Goal: Communication & Community: Share content

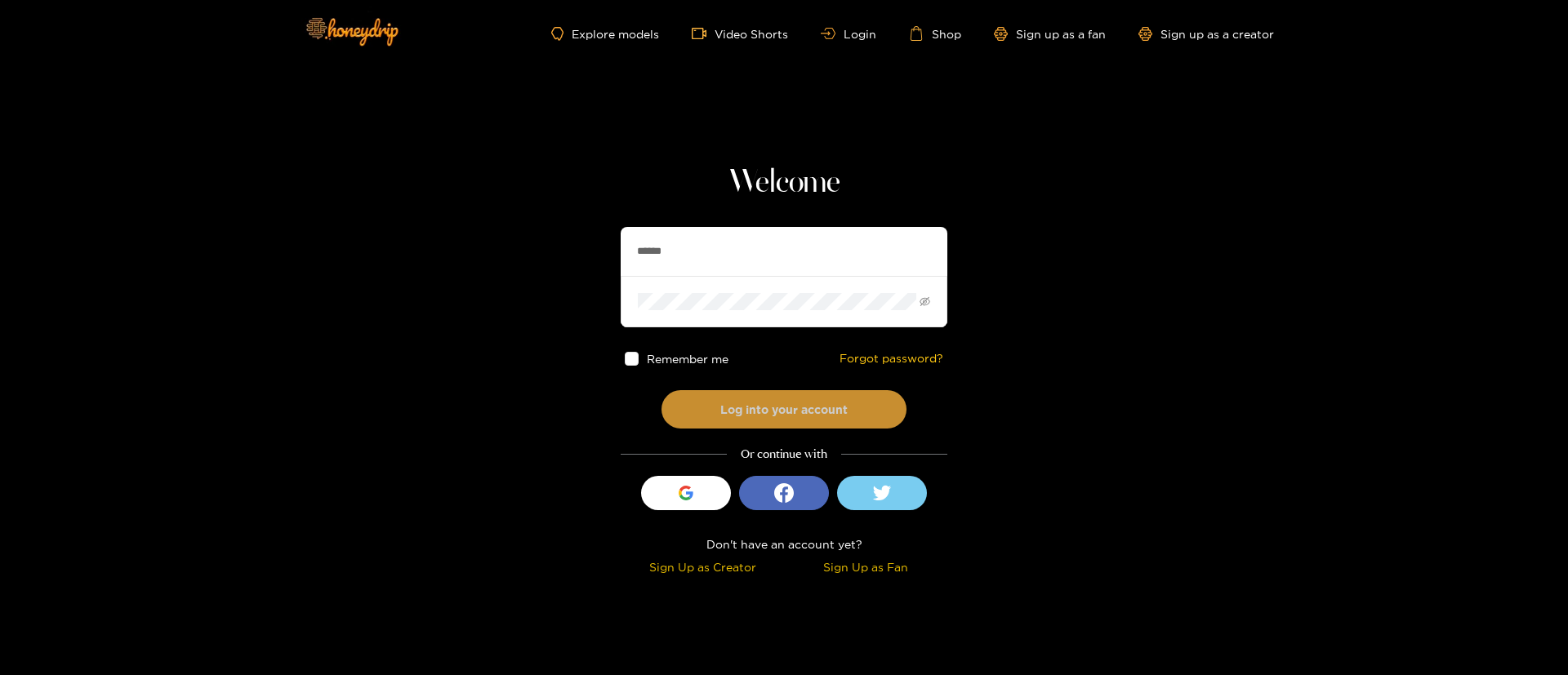
click at [734, 412] on button "Log into your account" at bounding box center [784, 410] width 245 height 39
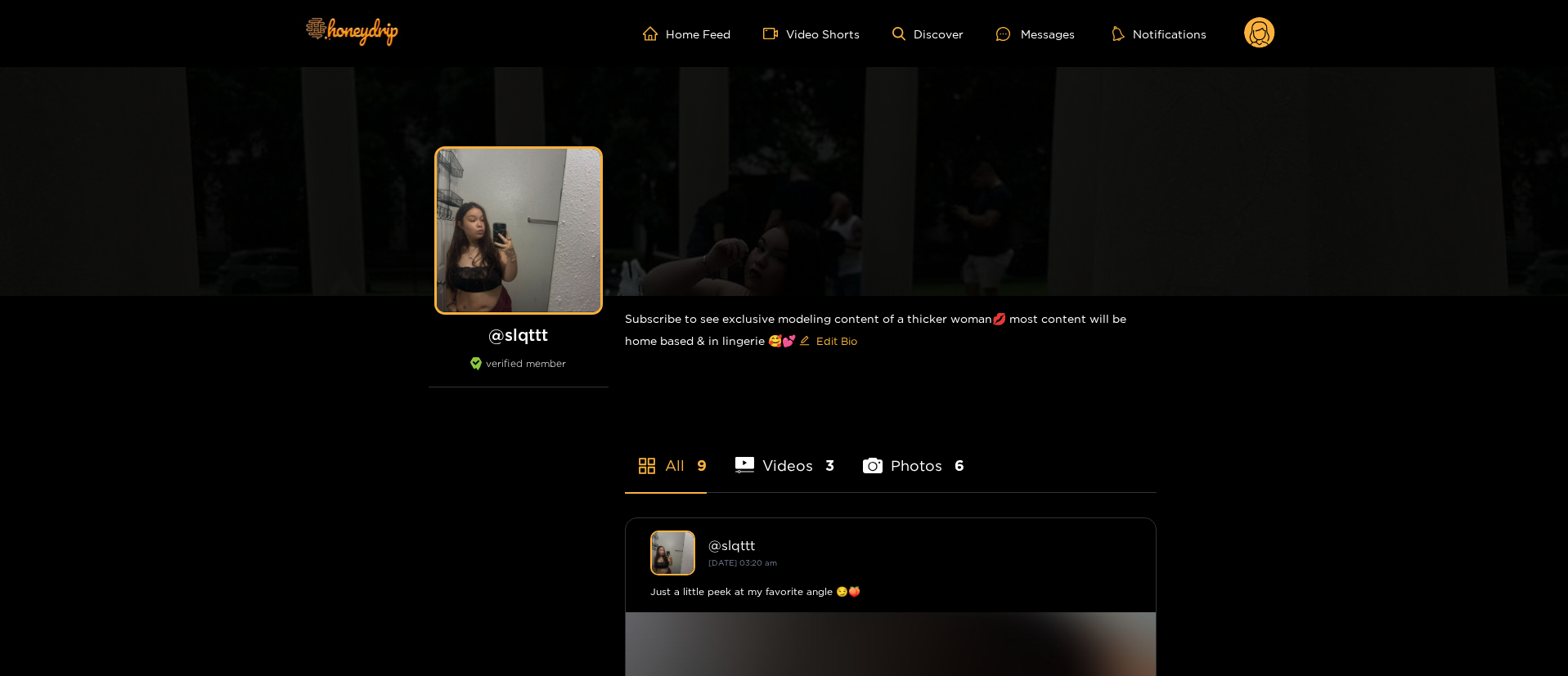
click at [1039, 46] on ul "Home Feed Video Shorts Discover Messages Notifications" at bounding box center [958, 33] width 632 height 32
click at [1039, 38] on div "Messages" at bounding box center [1035, 34] width 79 height 18
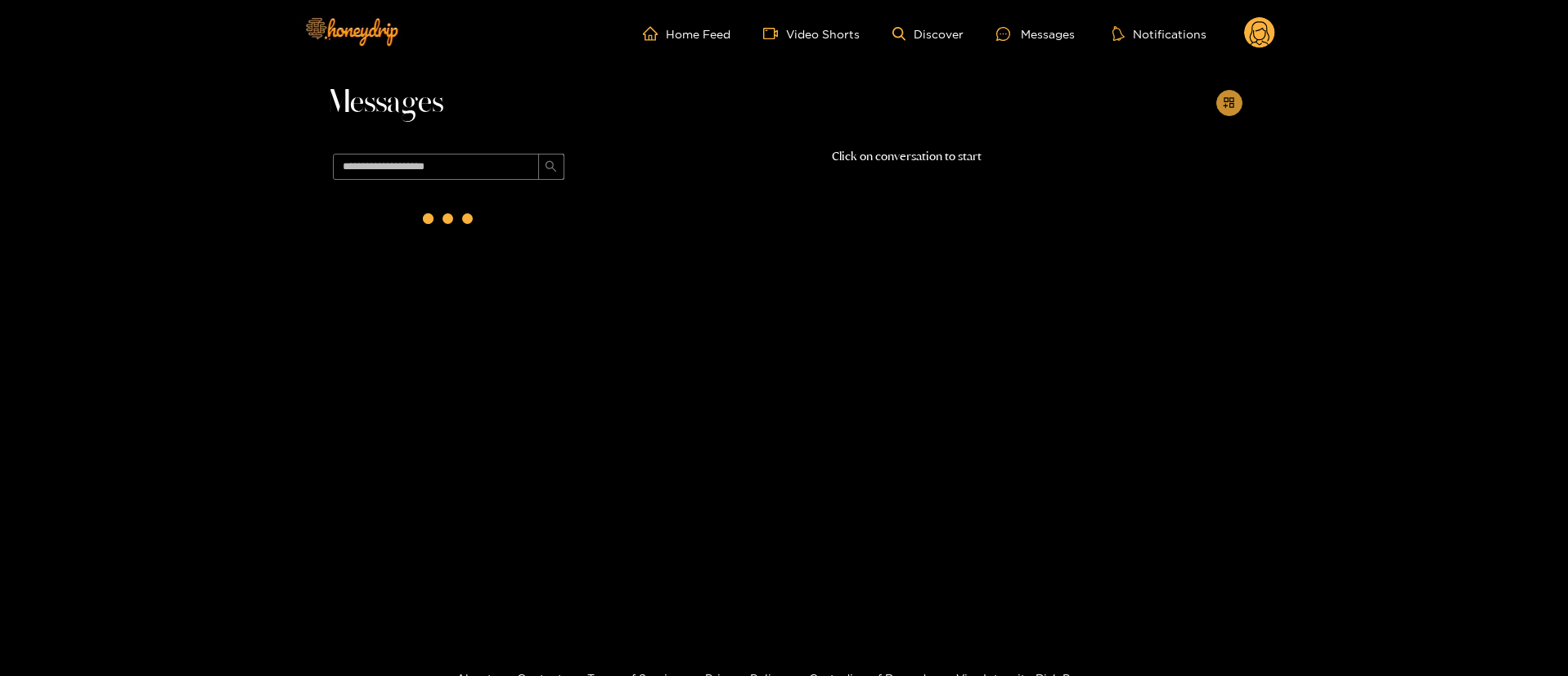
click at [1238, 107] on button "button" at bounding box center [1229, 103] width 26 height 26
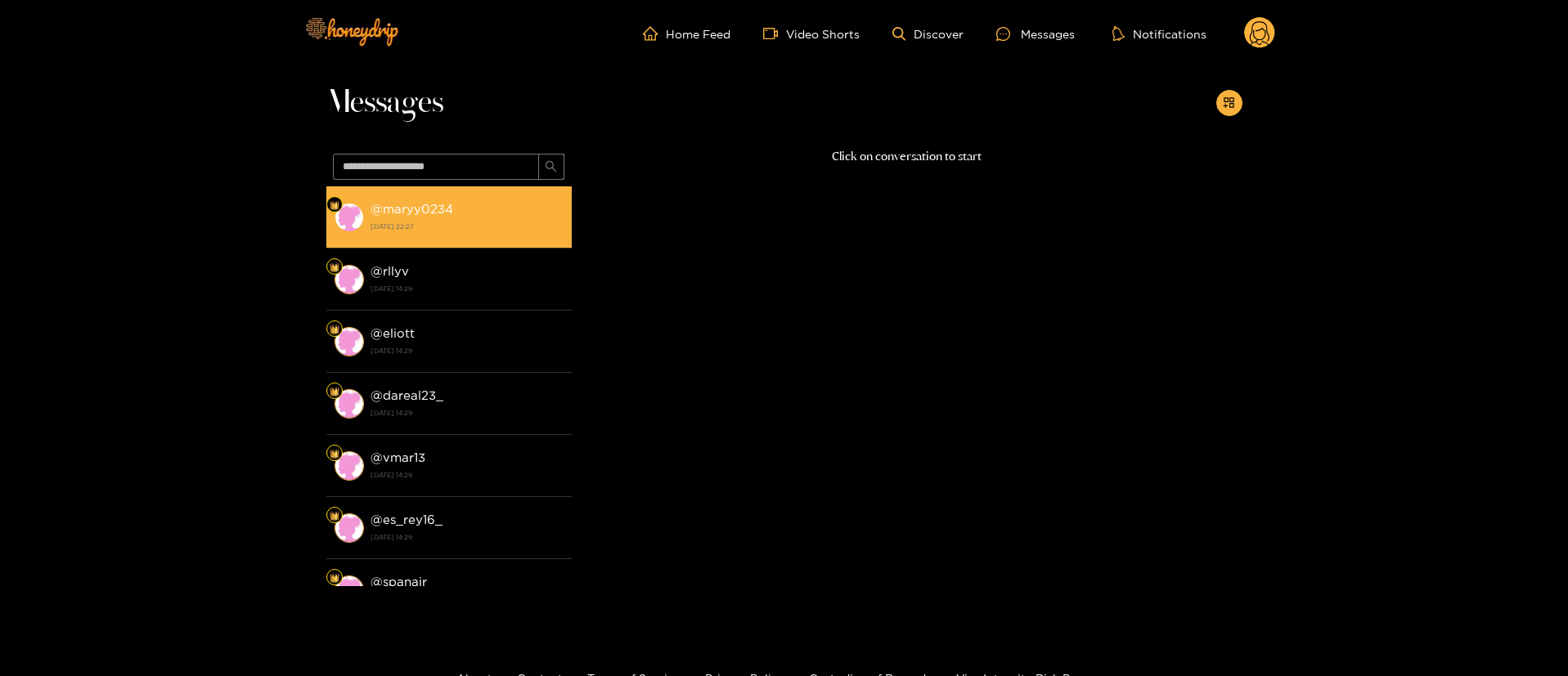
click at [518, 206] on div "@ maryy0234 [DATE] 22:27" at bounding box center [466, 217] width 193 height 37
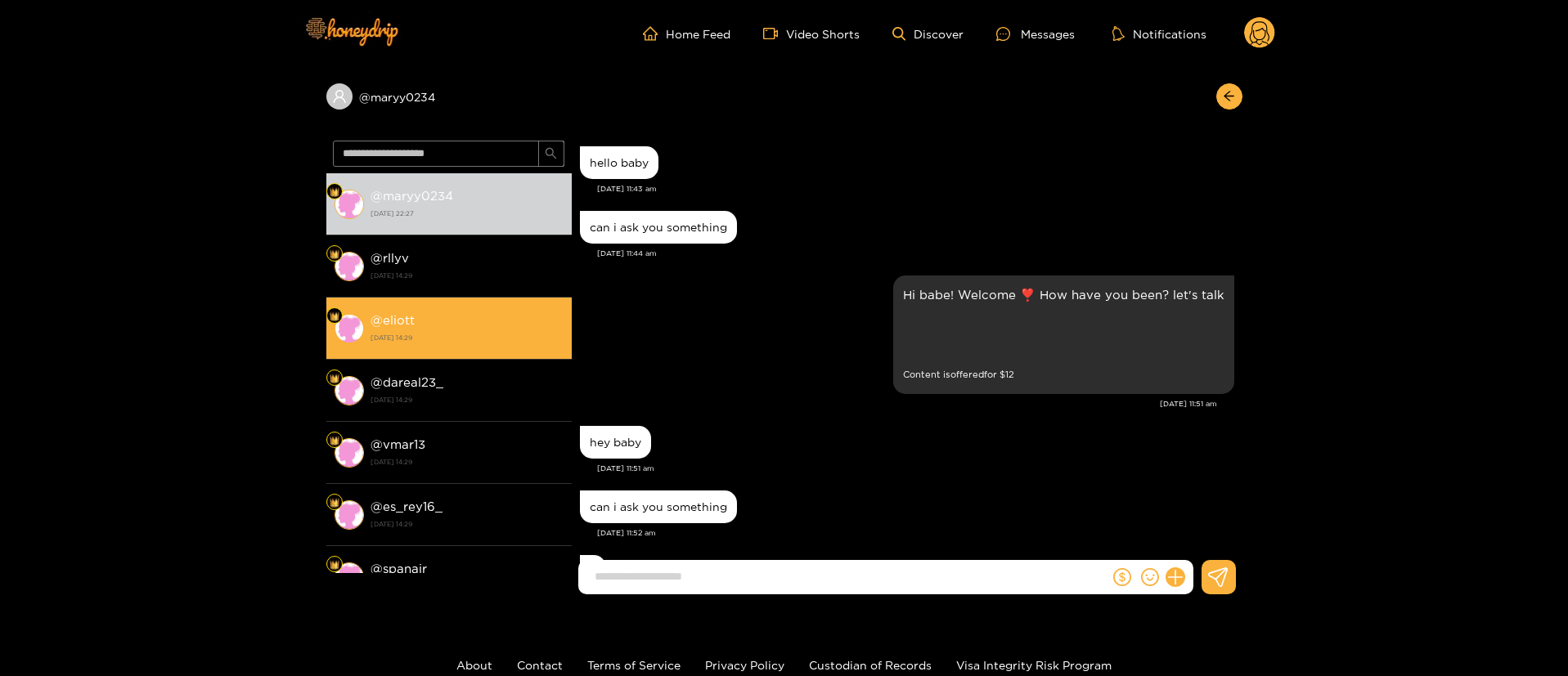
scroll to position [708, 0]
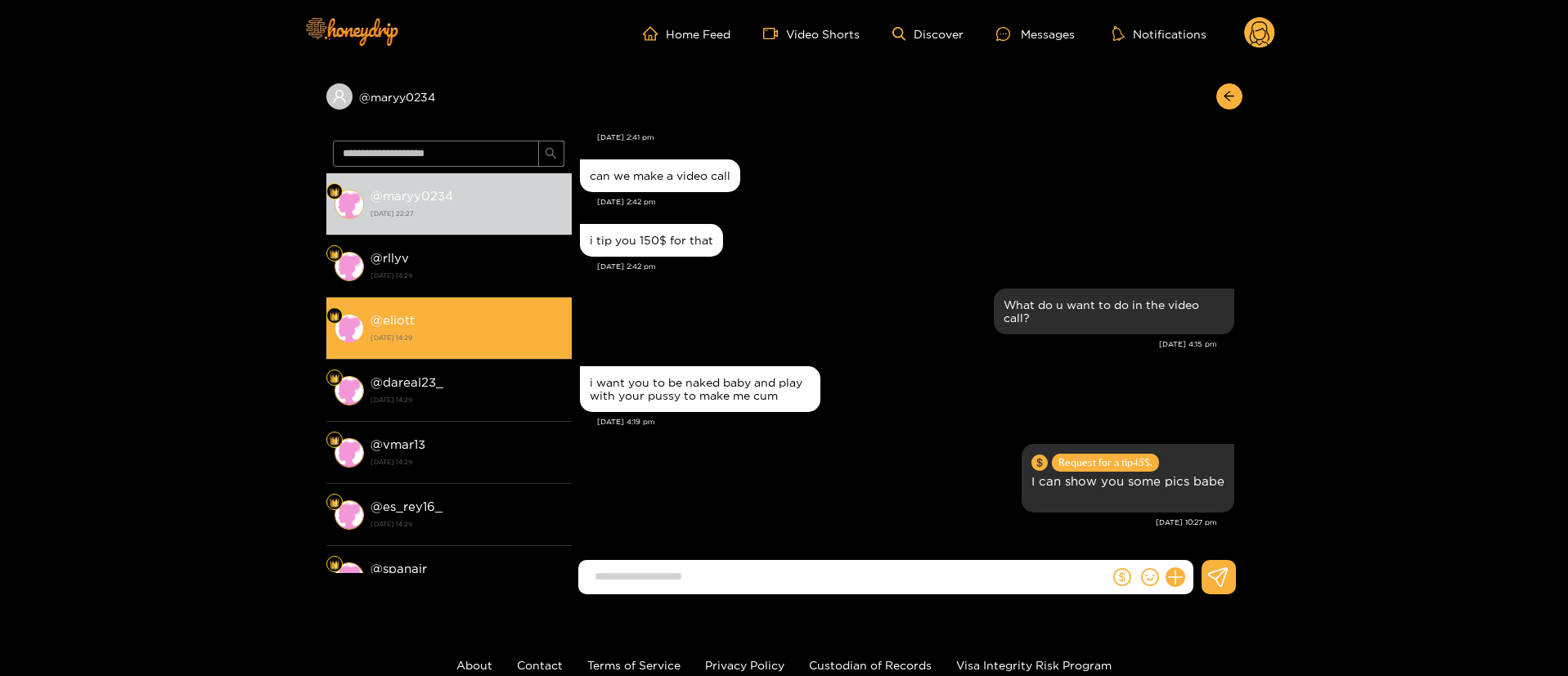
click at [473, 298] on li "@ eliott [DATE] 14:29" at bounding box center [449, 328] width 245 height 62
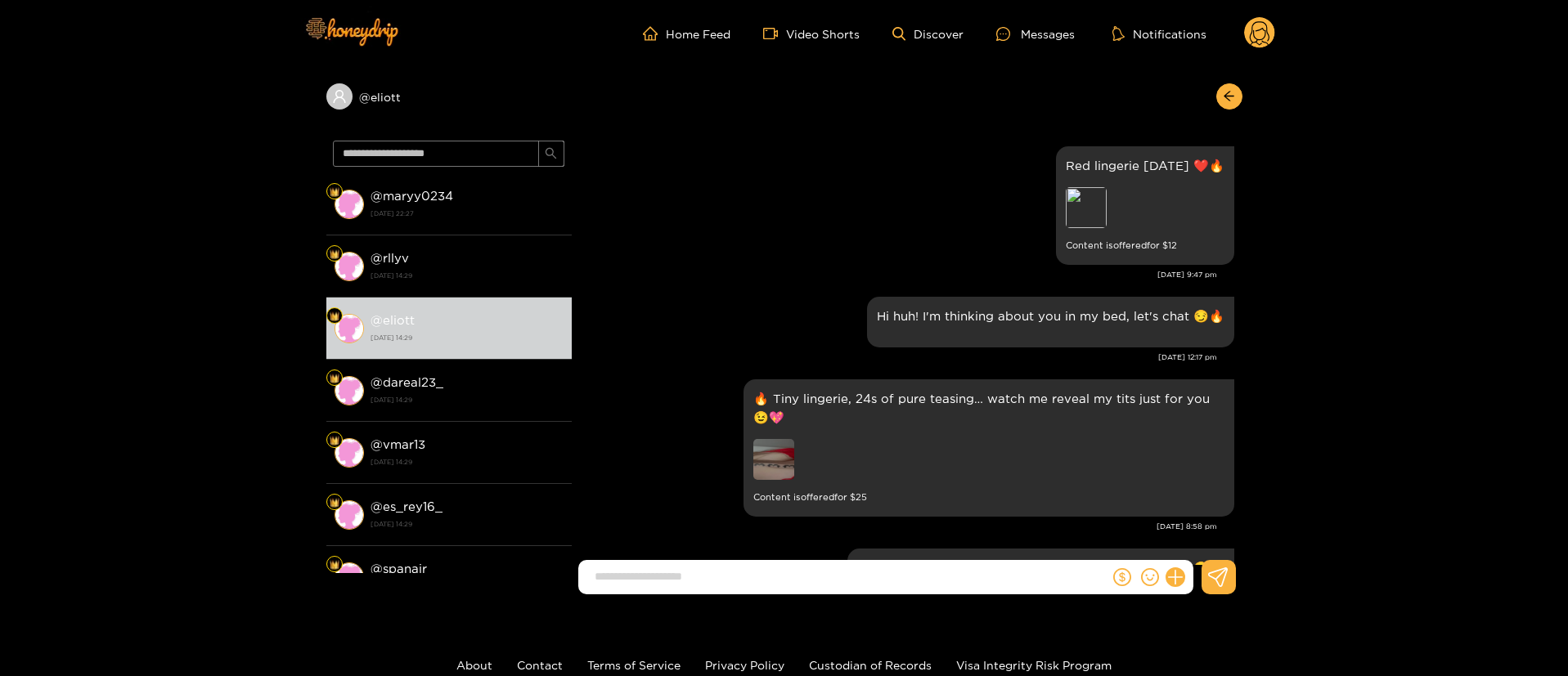
scroll to position [2575, 0]
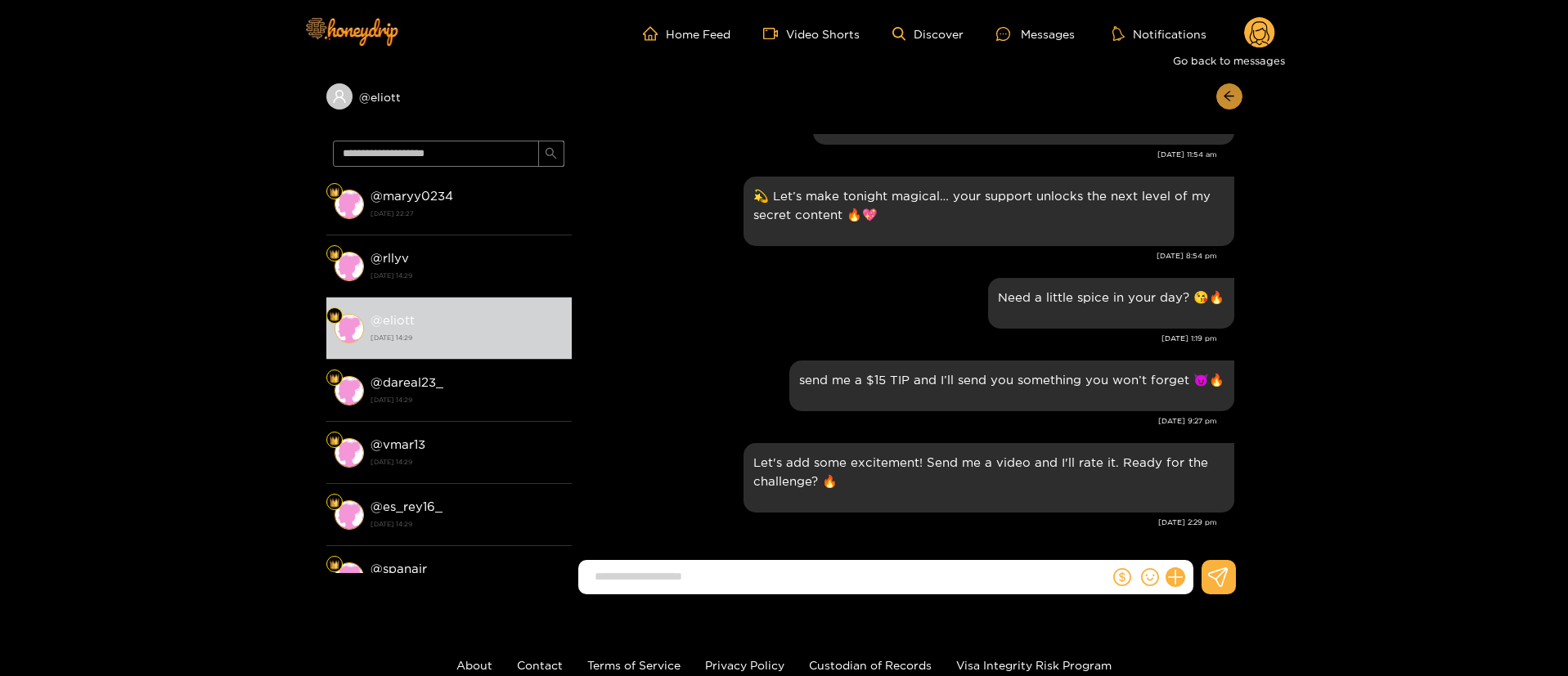
click at [1221, 95] on button "button" at bounding box center [1229, 96] width 26 height 26
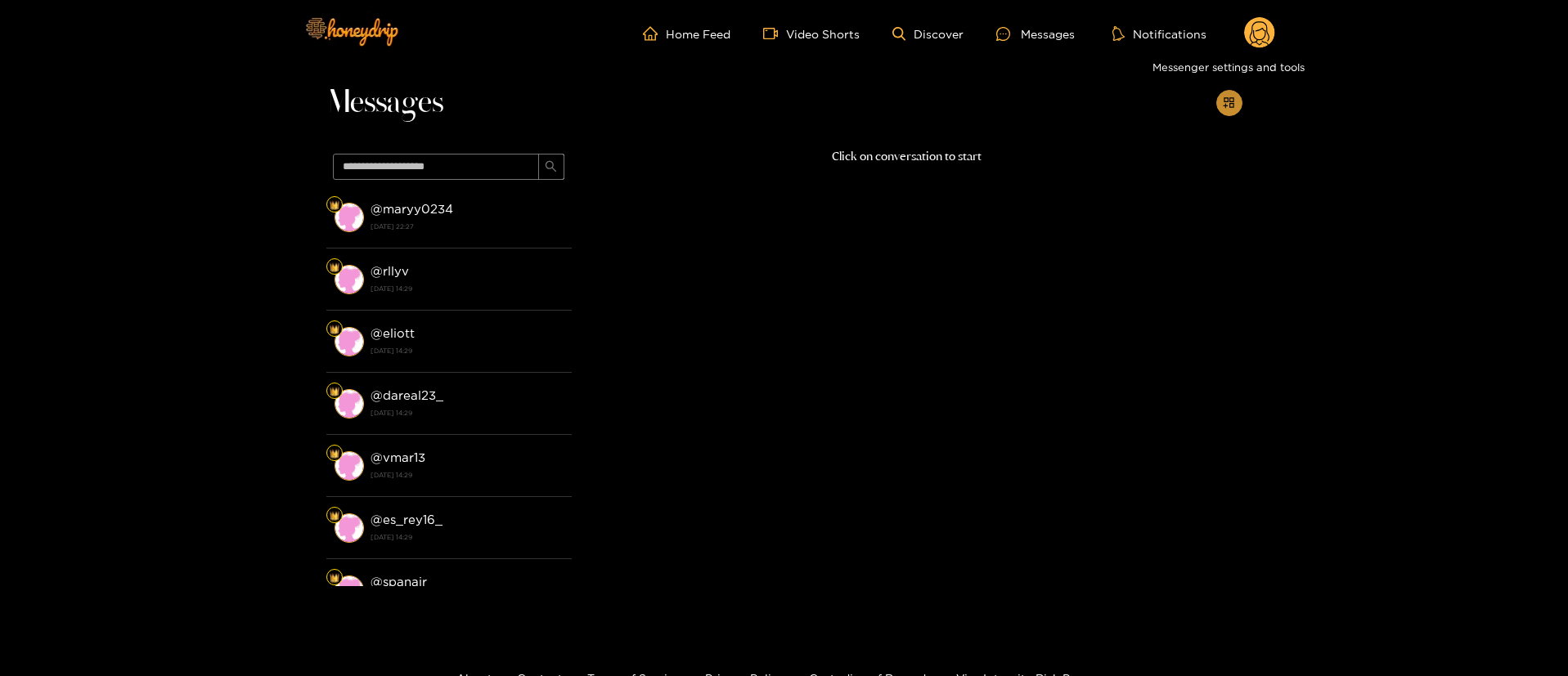
click at [1224, 114] on button "button" at bounding box center [1229, 103] width 26 height 26
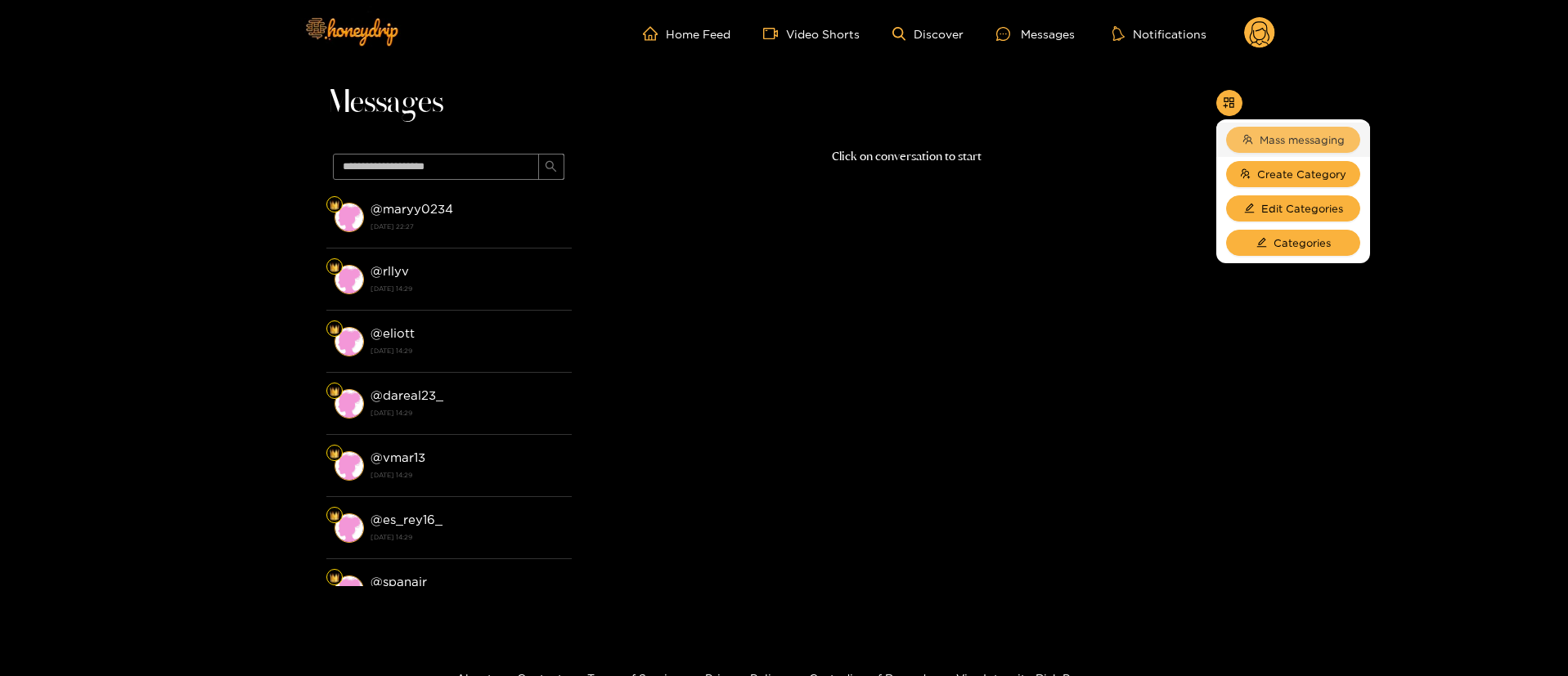
click at [1261, 149] on button "Mass messaging" at bounding box center [1292, 140] width 134 height 26
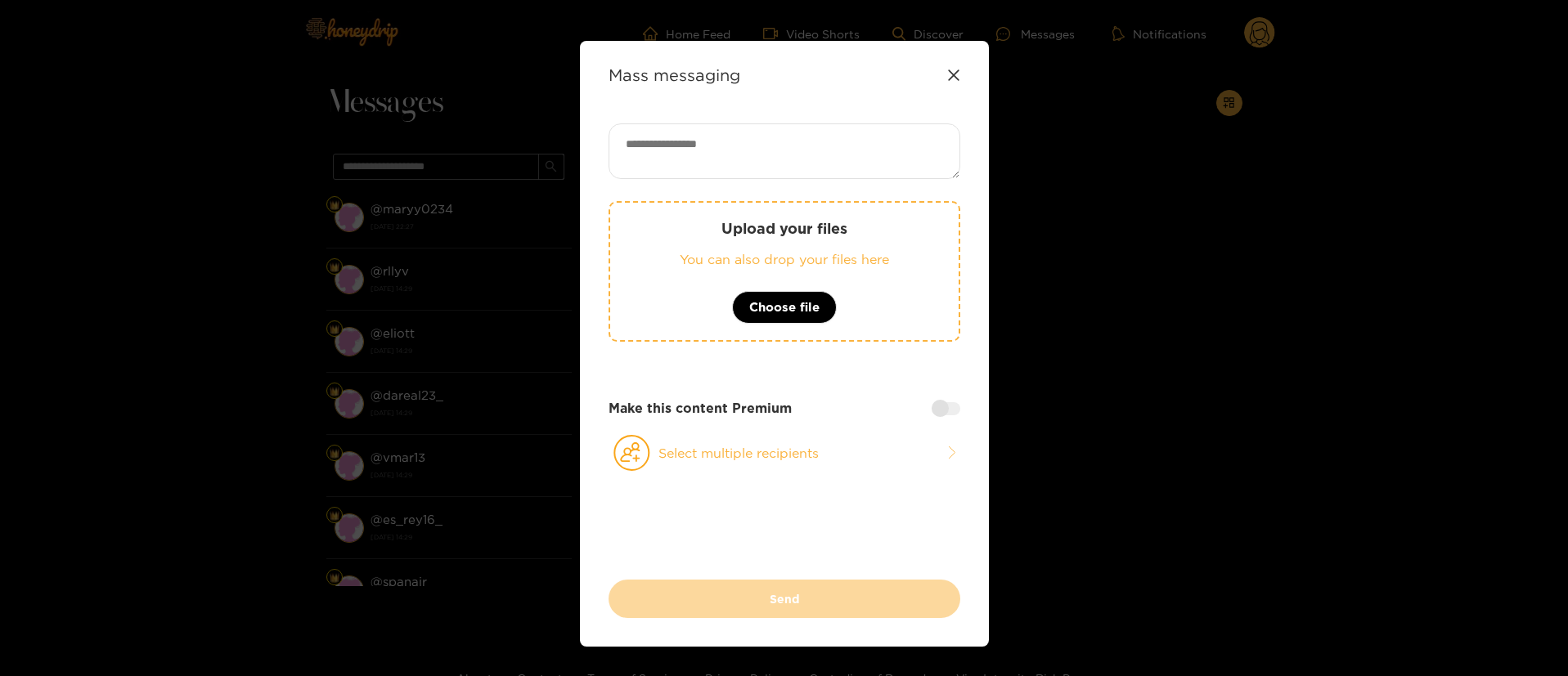
click at [765, 156] on textarea at bounding box center [784, 151] width 352 height 55
paste textarea "**********"
type textarea "**********"
click at [783, 461] on button "Select multiple recipients" at bounding box center [784, 452] width 352 height 38
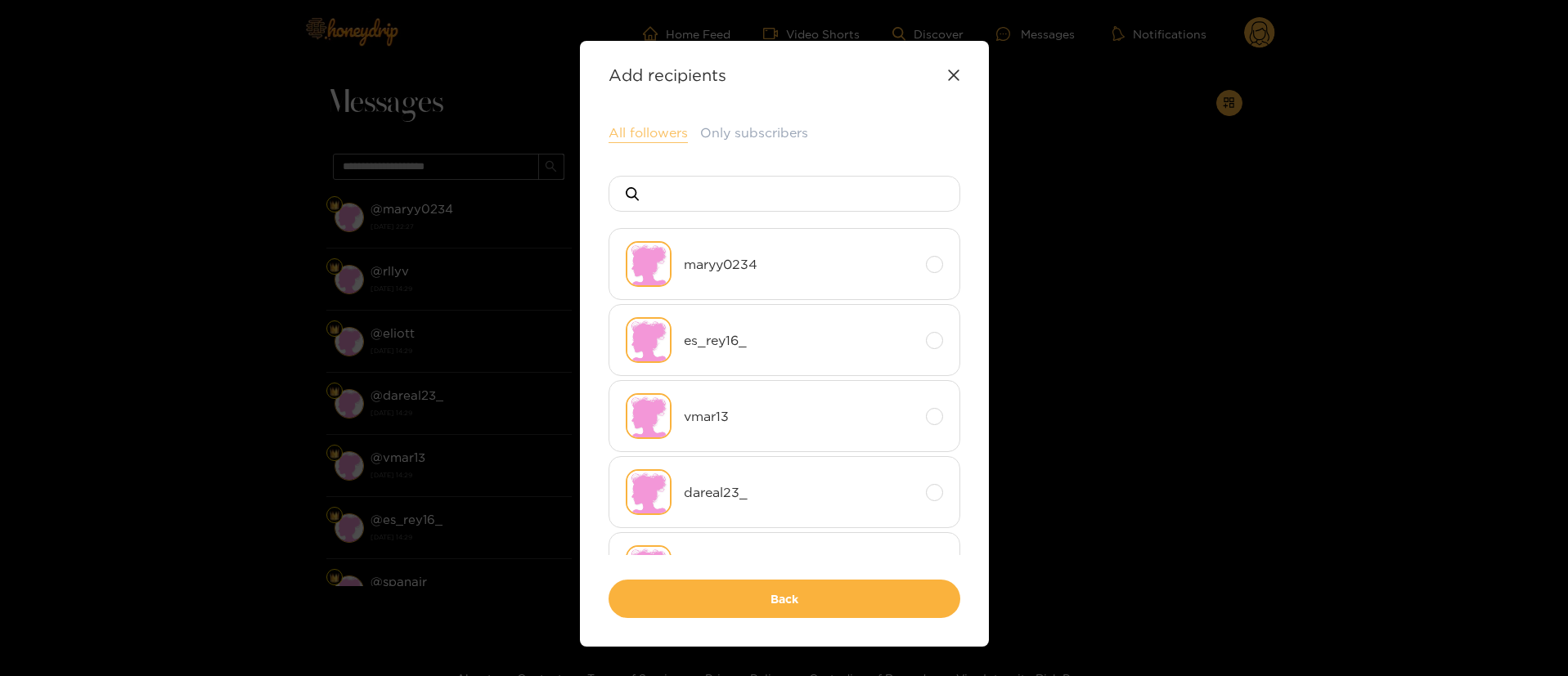
click at [637, 129] on button "All followers" at bounding box center [648, 132] width 80 height 19
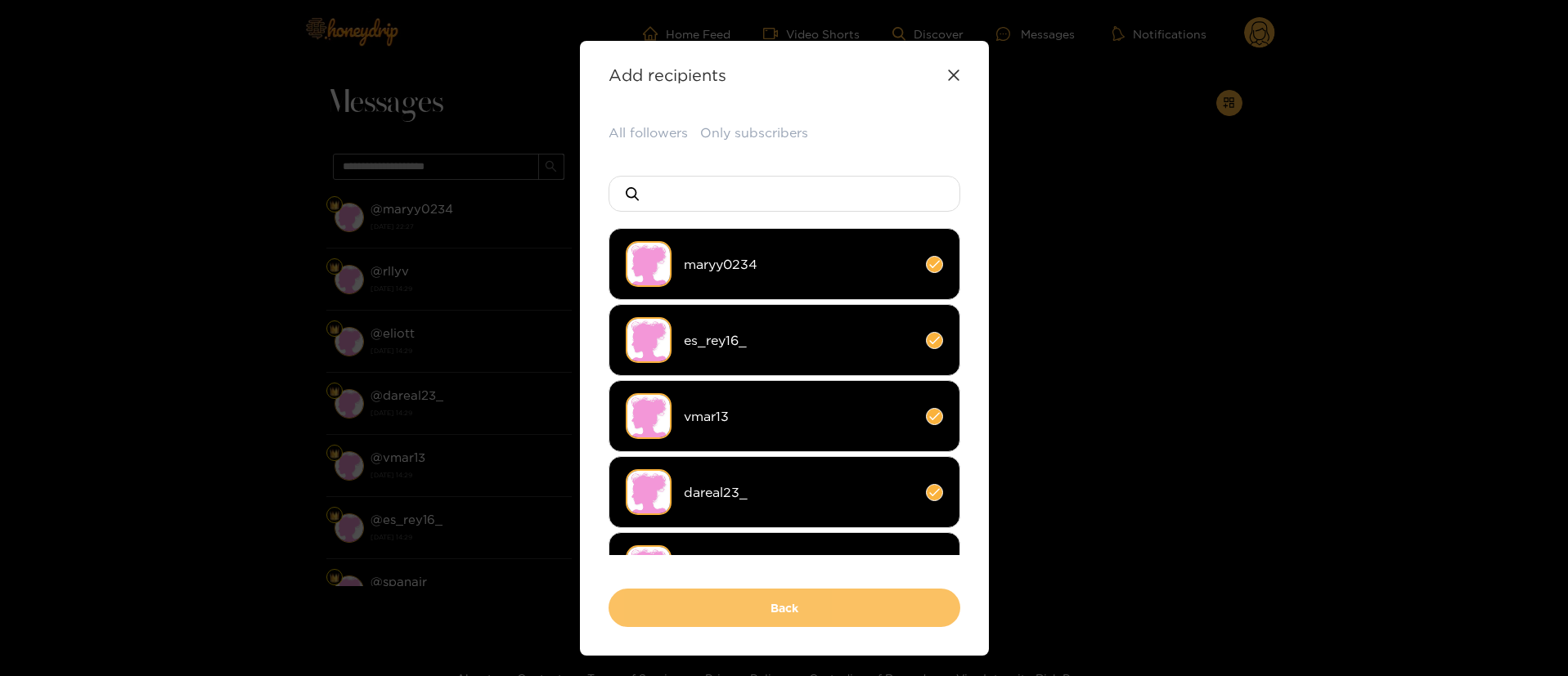
click at [793, 596] on button "Back" at bounding box center [784, 608] width 352 height 39
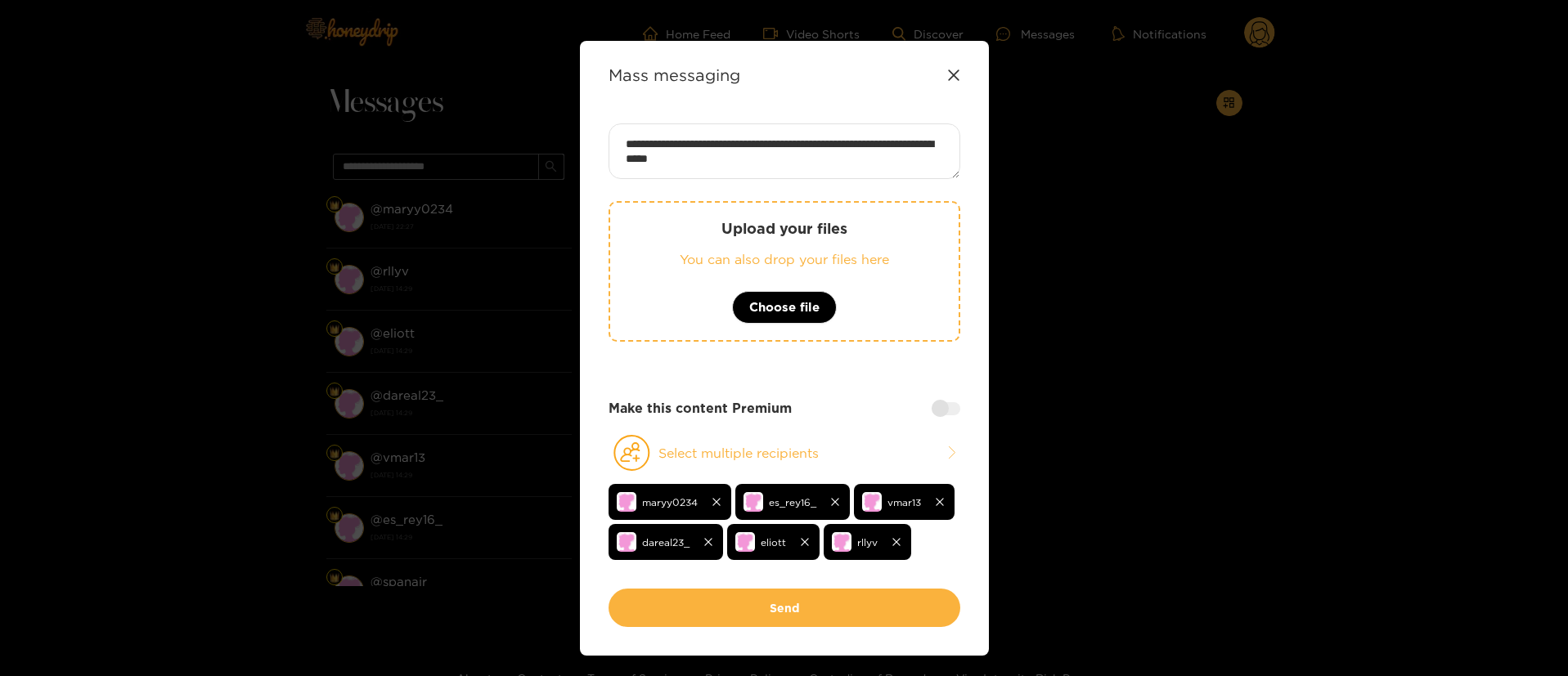
click at [793, 596] on button "Send" at bounding box center [784, 608] width 352 height 39
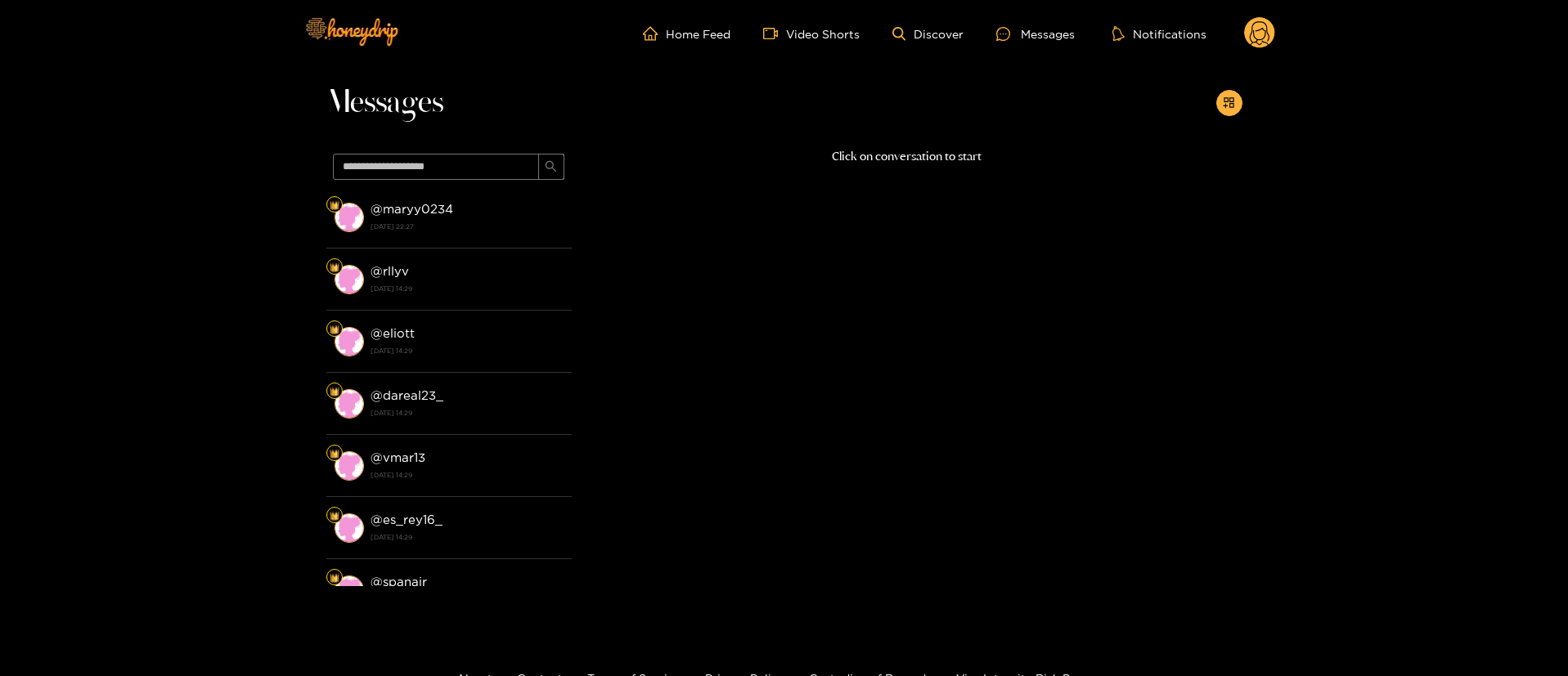
click at [1272, 40] on circle at bounding box center [1260, 33] width 31 height 31
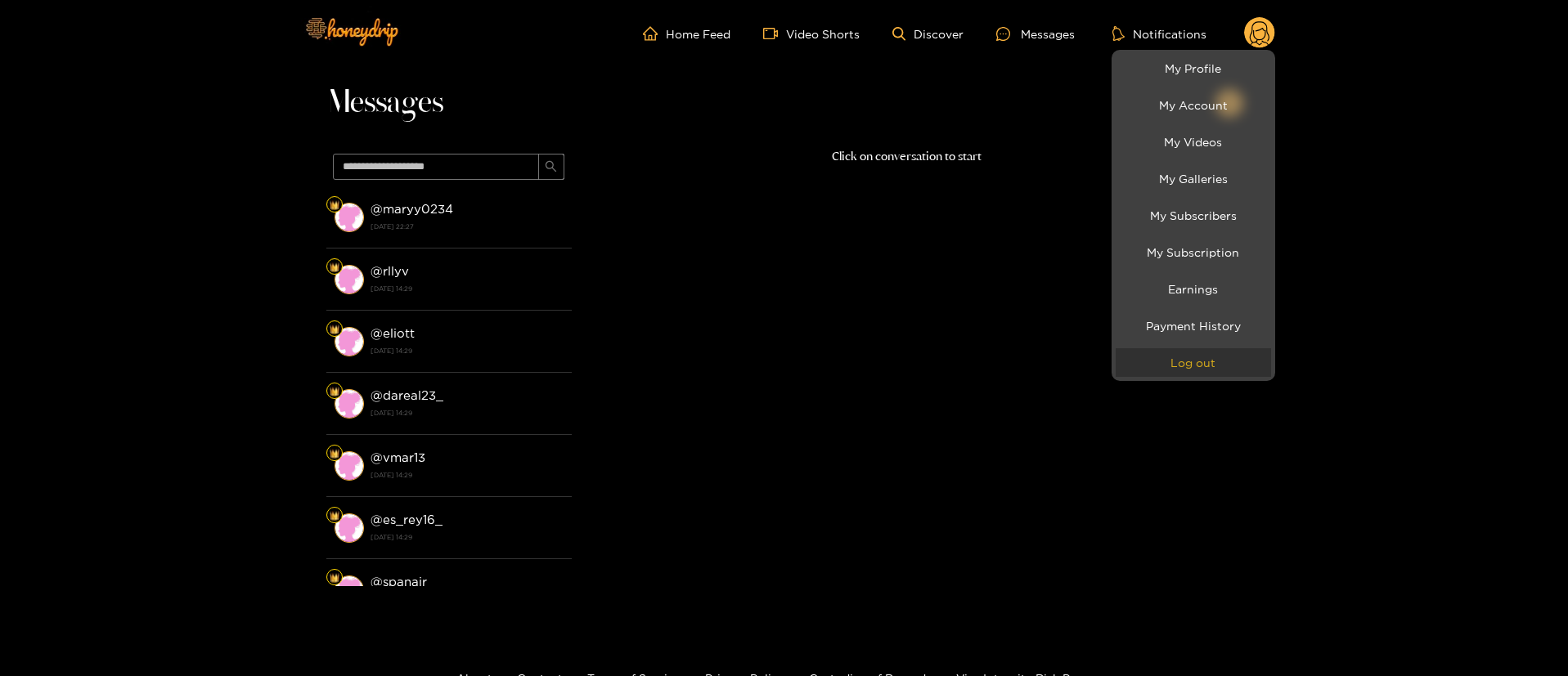
click at [1209, 369] on button "Log out" at bounding box center [1193, 363] width 155 height 29
